Goal: Transaction & Acquisition: Purchase product/service

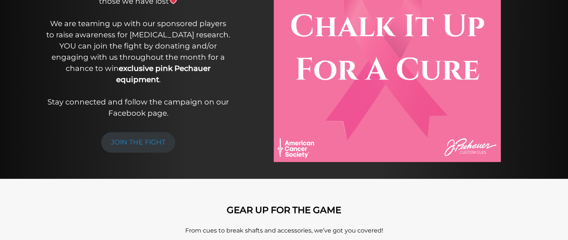
scroll to position [162, 0]
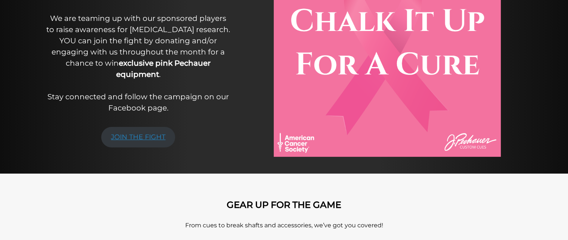
click at [135, 136] on link "JOIN THE FIGHT" at bounding box center [138, 137] width 74 height 21
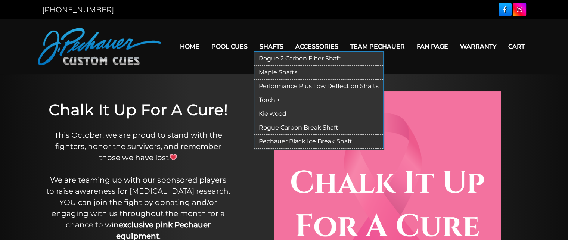
click at [286, 62] on link "Rogue 2 Carbon Fiber Shaft" at bounding box center [319, 59] width 129 height 14
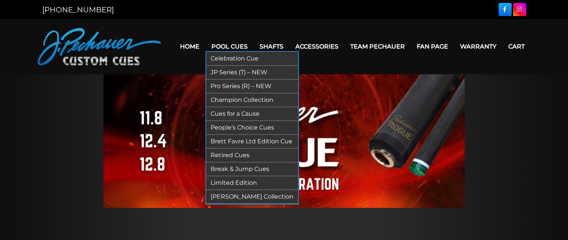
click at [233, 87] on link "Pro Series (R) – NEW" at bounding box center [252, 87] width 92 height 14
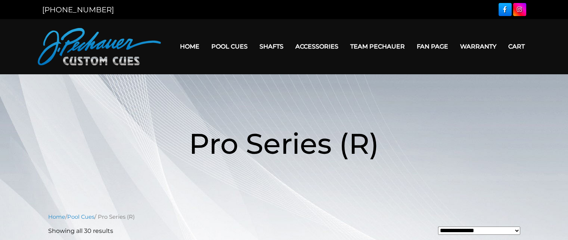
click at [500, 12] on link at bounding box center [505, 9] width 13 height 13
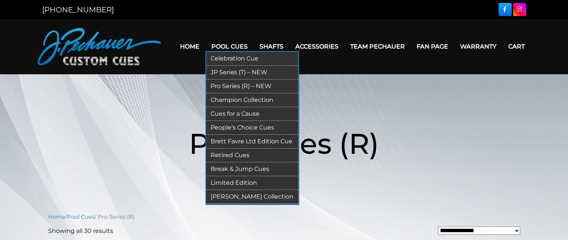
click at [242, 170] on link "Break & Jump Cues" at bounding box center [252, 170] width 92 height 14
click at [242, 169] on link "Break & Jump Cues" at bounding box center [252, 170] width 92 height 14
